Goal: Information Seeking & Learning: Find specific fact

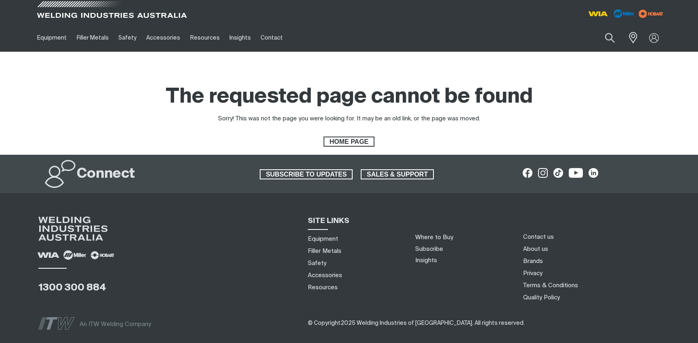
click at [118, 88] on div "The requested page cannot be found Sorry! This was not the page you were lookin…" at bounding box center [348, 115] width 633 height 63
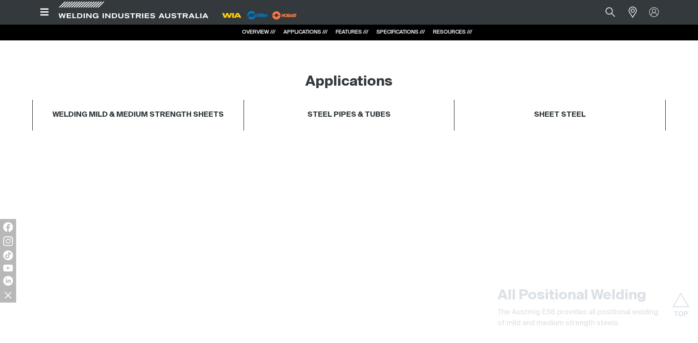
scroll to position [430, 0]
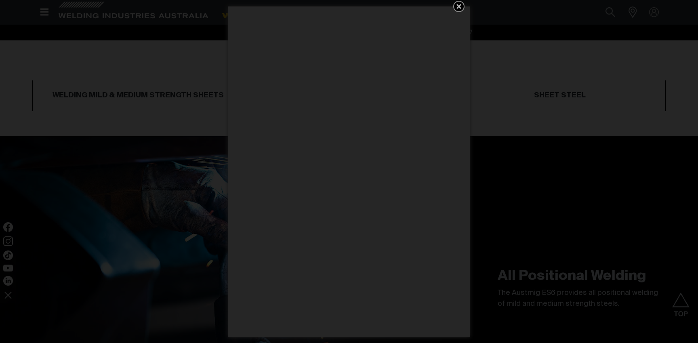
click at [461, 8] on icon "Get 5 WIA Welding Guides Free!" at bounding box center [459, 7] width 10 height 10
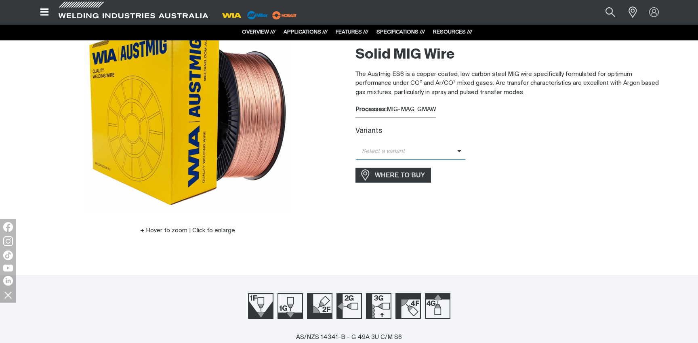
scroll to position [81, 0]
click at [408, 154] on span "Select a variant" at bounding box center [406, 151] width 102 height 9
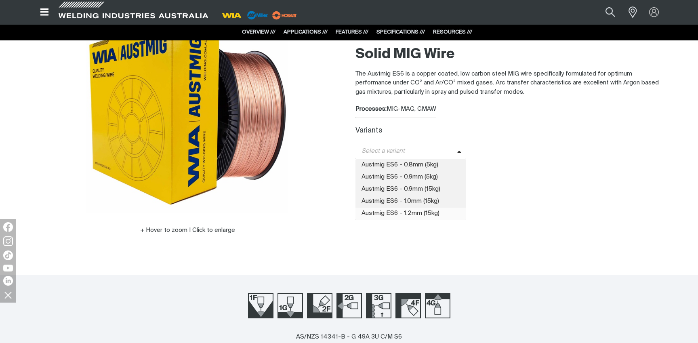
scroll to position [81, 0]
click at [416, 201] on span "Austmig ES6 - 1.0mm (15kg)" at bounding box center [410, 202] width 111 height 12
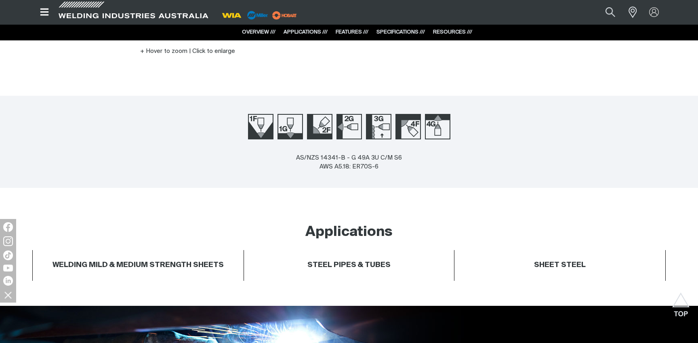
scroll to position [260, 0]
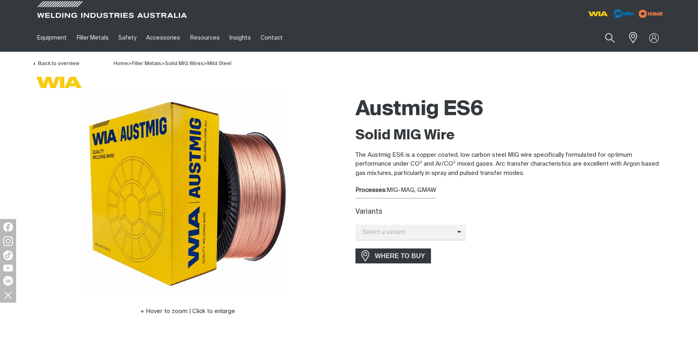
scroll to position [46, 0]
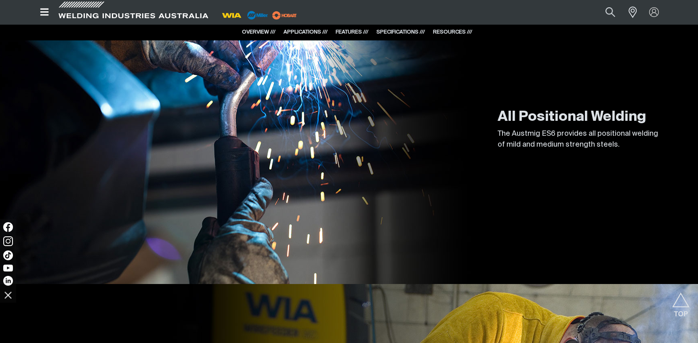
scroll to position [612, 0]
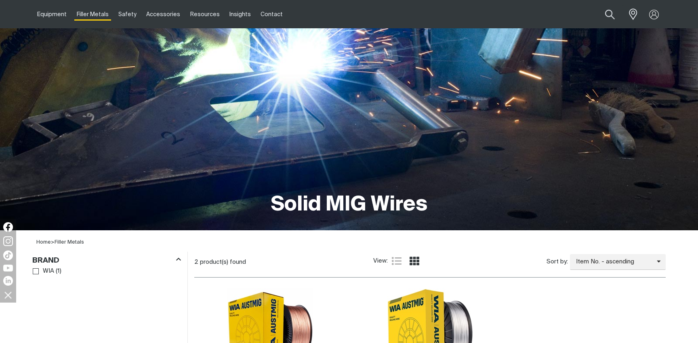
scroll to position [27, 0]
